Goal: Information Seeking & Learning: Understand process/instructions

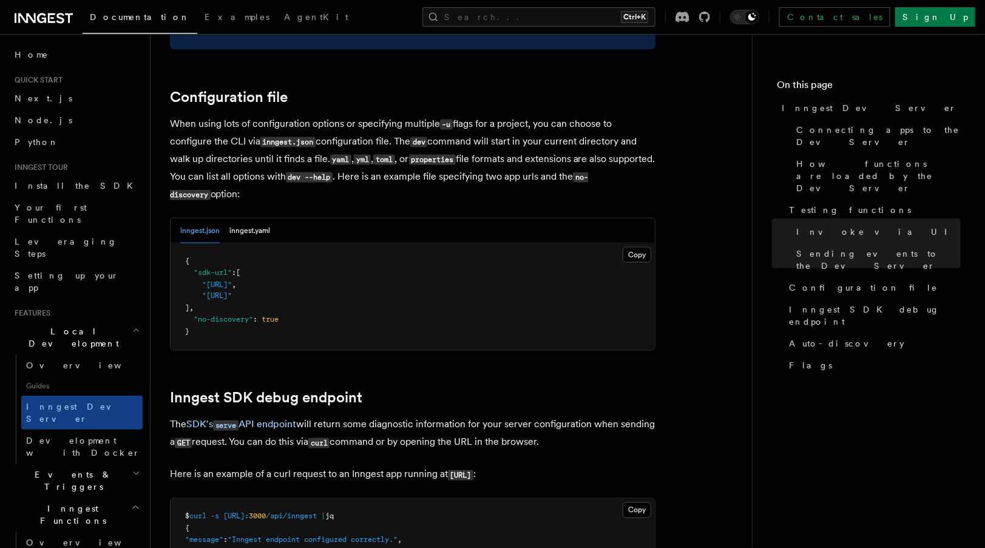
scroll to position [3175, 0]
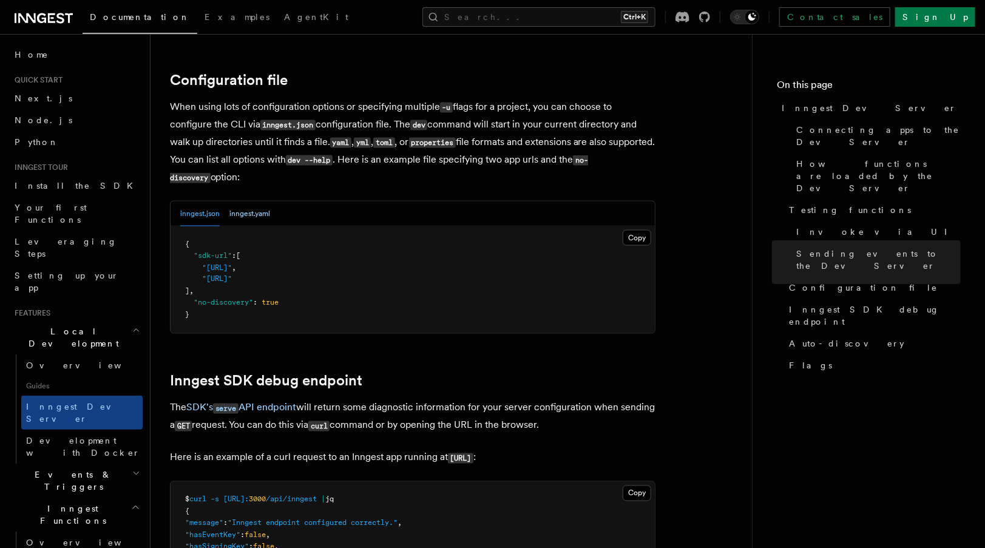
click at [239, 202] on button "inngest.yaml" at bounding box center [249, 214] width 41 height 25
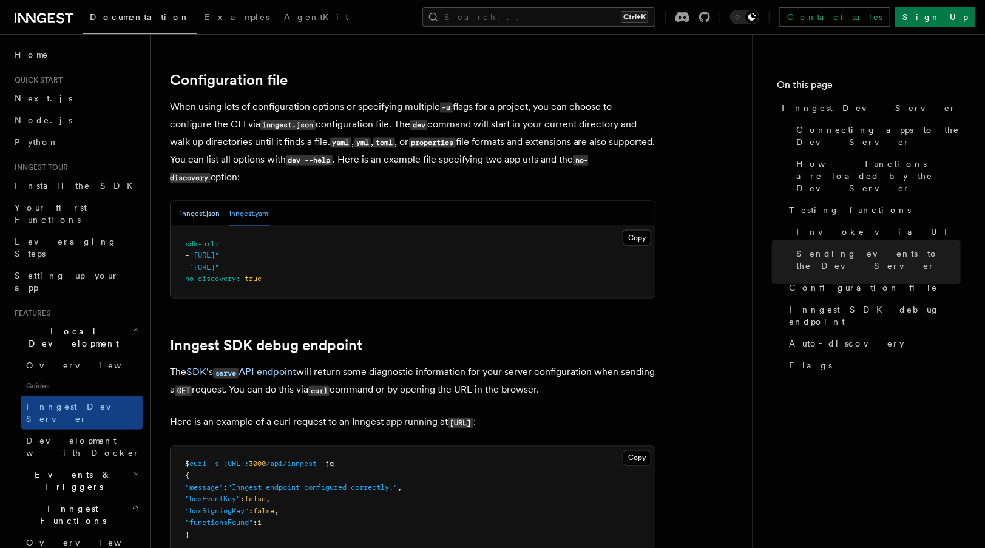
click at [208, 202] on button "inngest.json" at bounding box center [199, 214] width 39 height 25
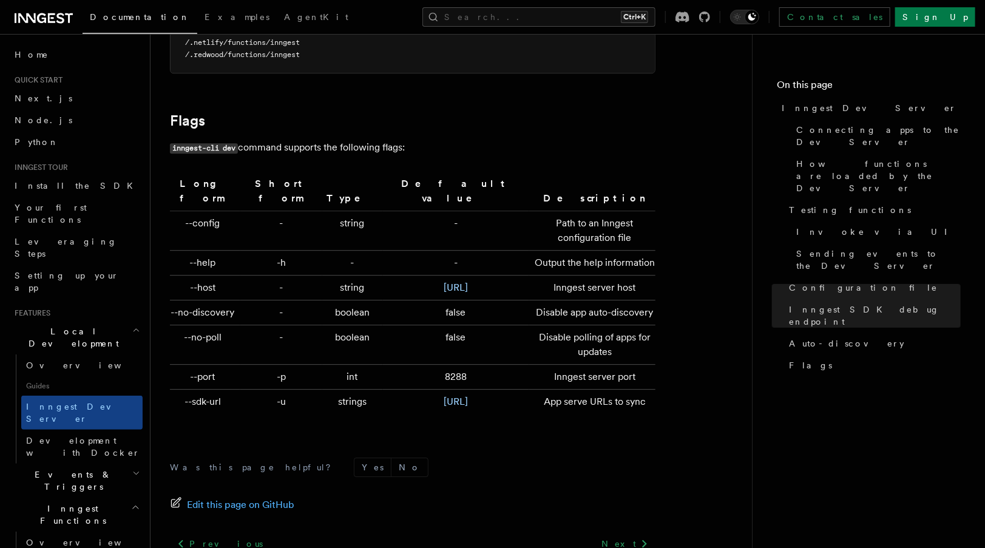
scroll to position [4046, 0]
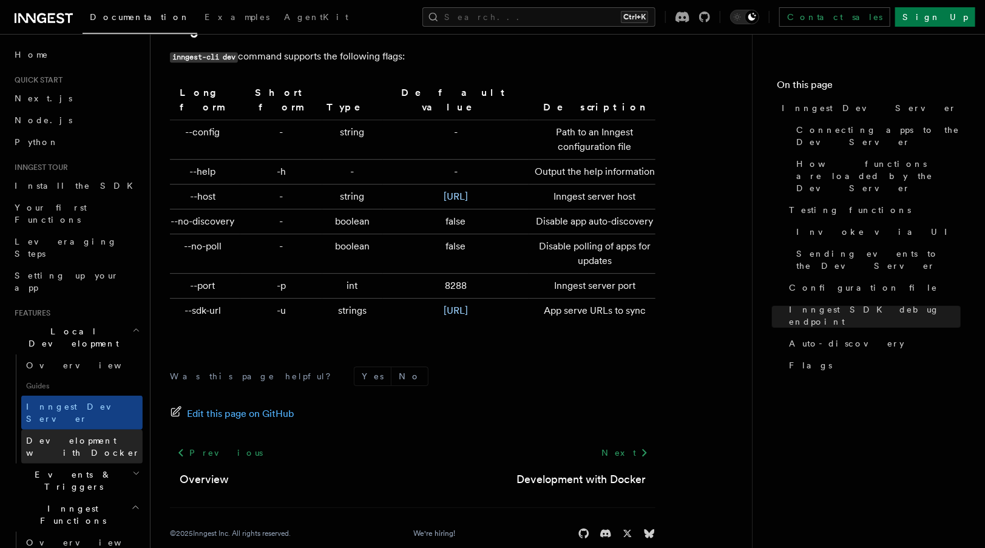
click at [87, 436] on span "Development with Docker" at bounding box center [83, 447] width 114 height 22
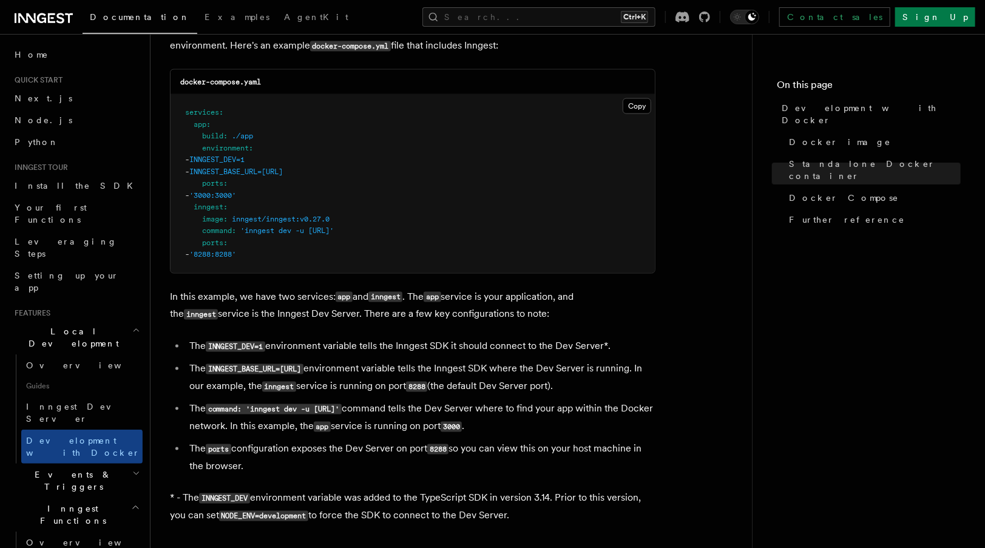
scroll to position [850, 0]
click at [73, 402] on span "Inngest Dev Server" at bounding box center [78, 413] width 104 height 22
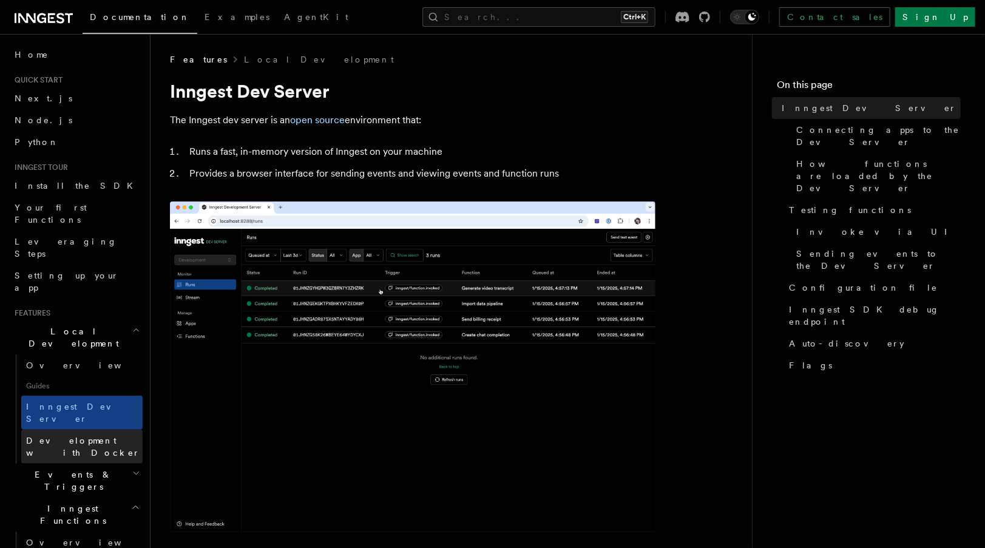
click at [107, 436] on span "Development with Docker" at bounding box center [83, 447] width 114 height 22
